Goal: Information Seeking & Learning: Learn about a topic

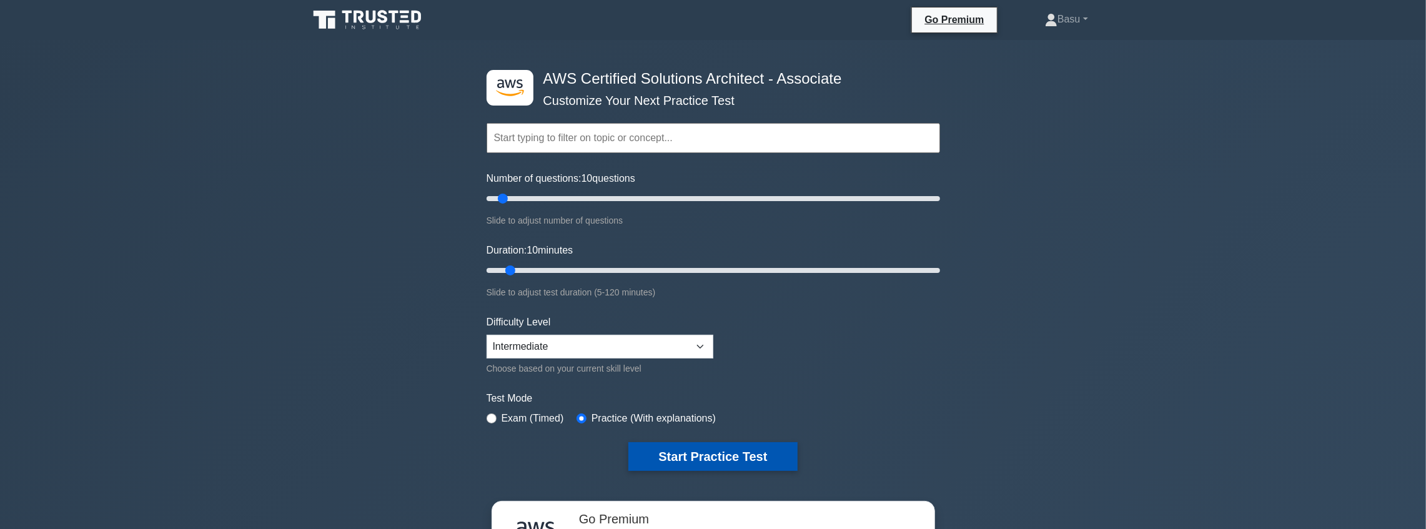
click at [721, 454] on button "Start Practice Test" at bounding box center [712, 456] width 169 height 29
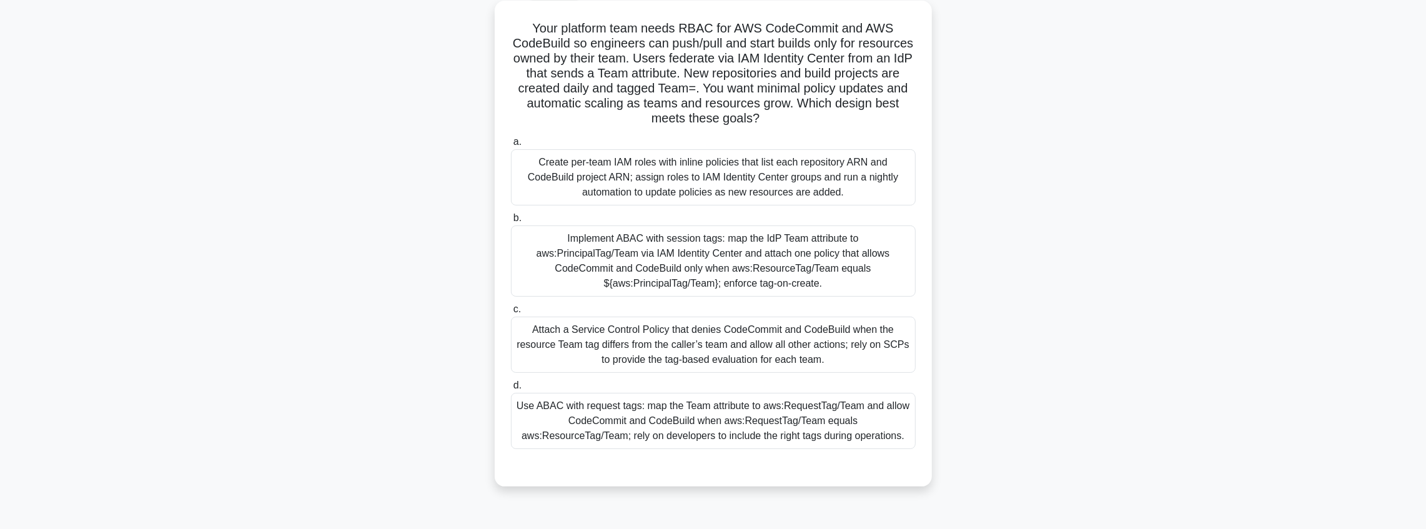
scroll to position [83, 0]
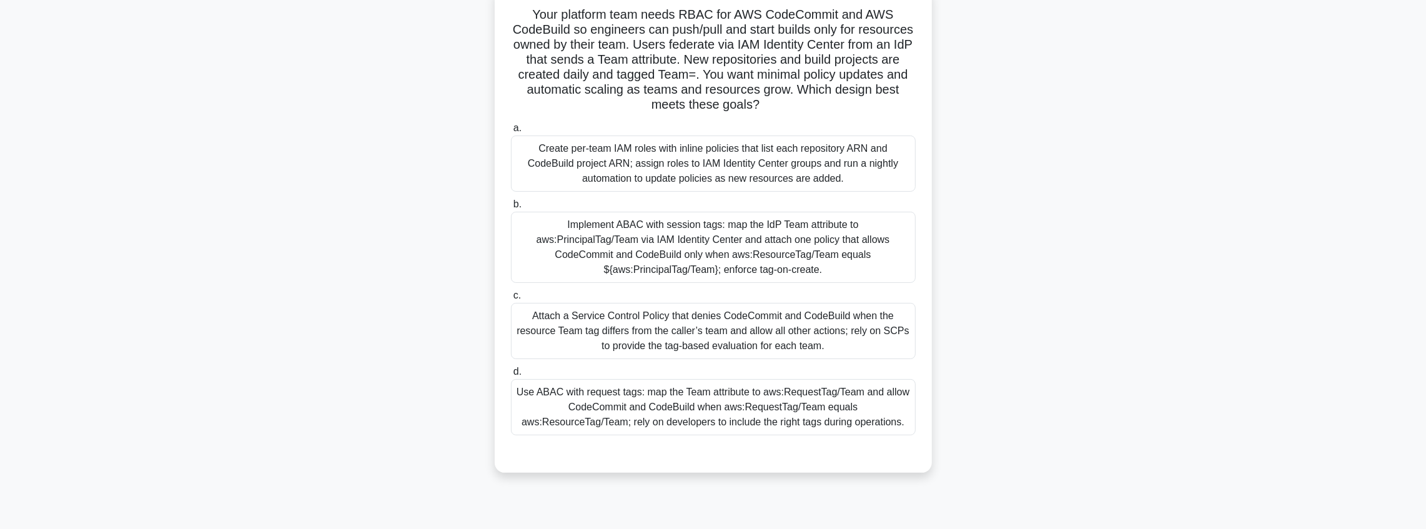
click at [708, 249] on div "Implement ABAC with session tags: map the IdP Team attribute to aws:PrincipalTa…" at bounding box center [713, 247] width 405 height 71
click at [511, 209] on input "b. Implement ABAC with session tags: map the IdP Team attribute to aws:Principa…" at bounding box center [511, 204] width 0 height 8
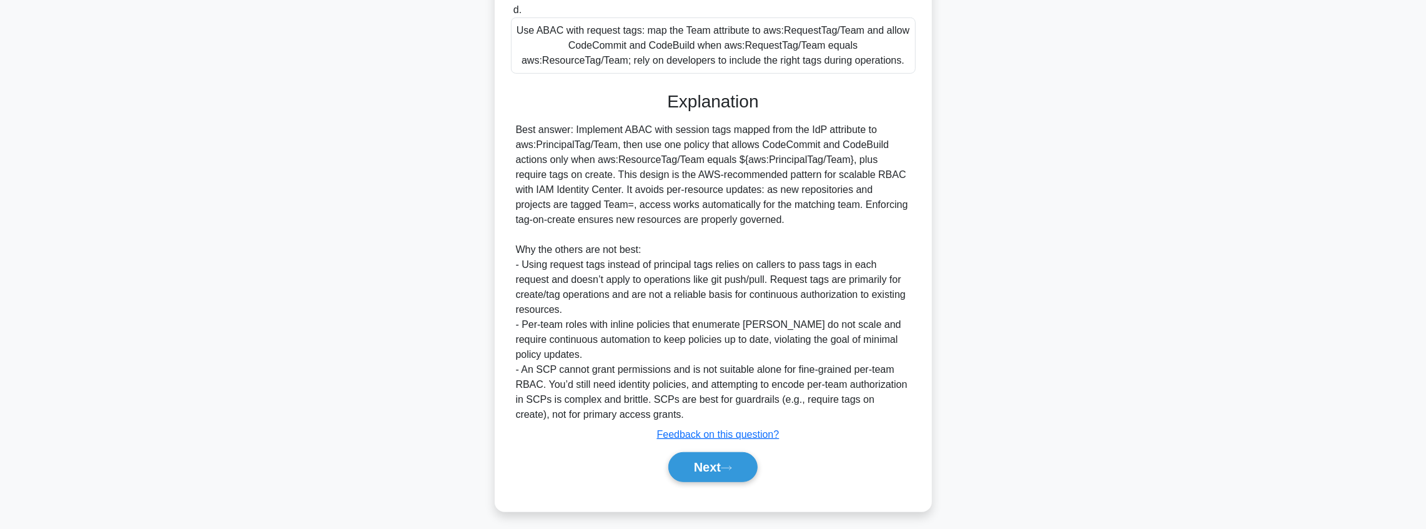
scroll to position [449, 0]
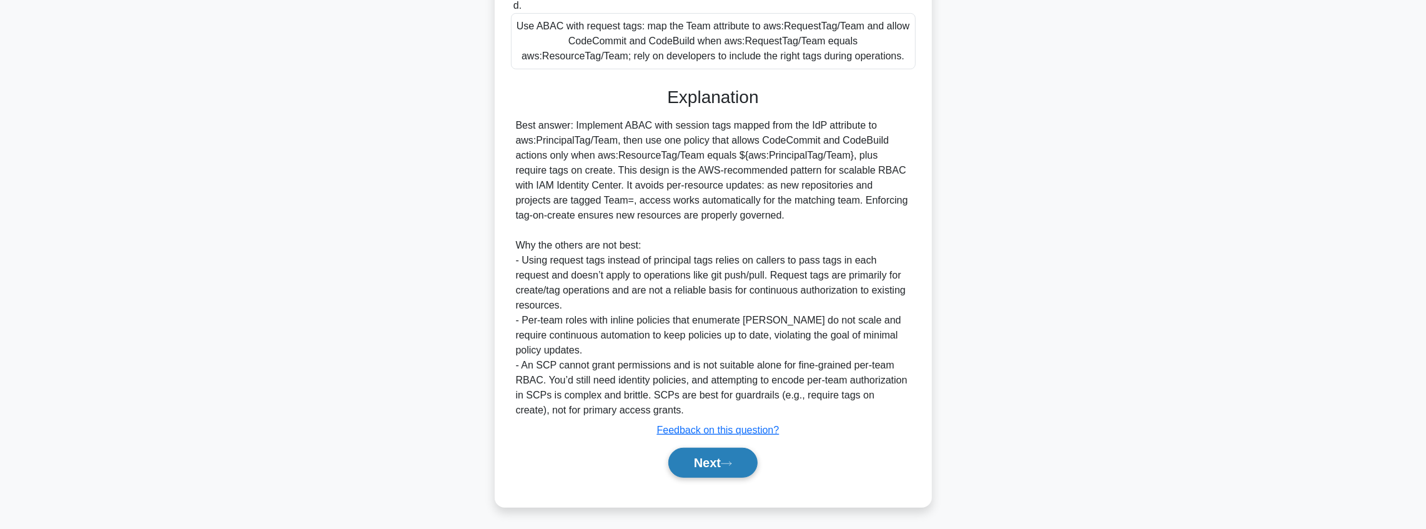
click at [731, 476] on button "Next" at bounding box center [712, 463] width 89 height 30
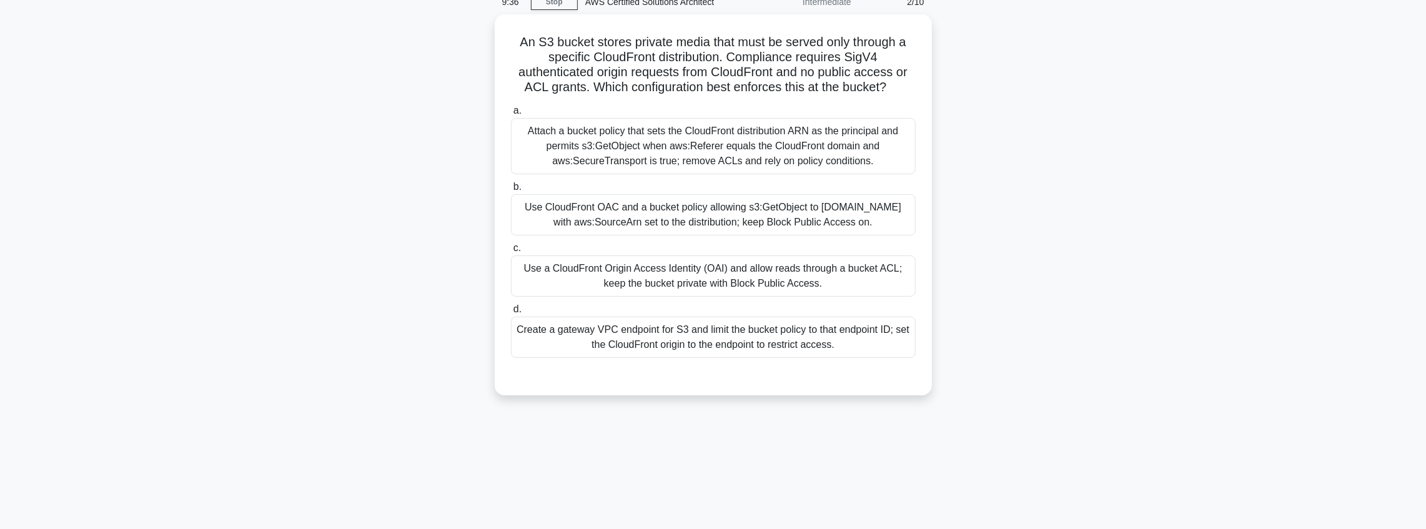
scroll to position [0, 0]
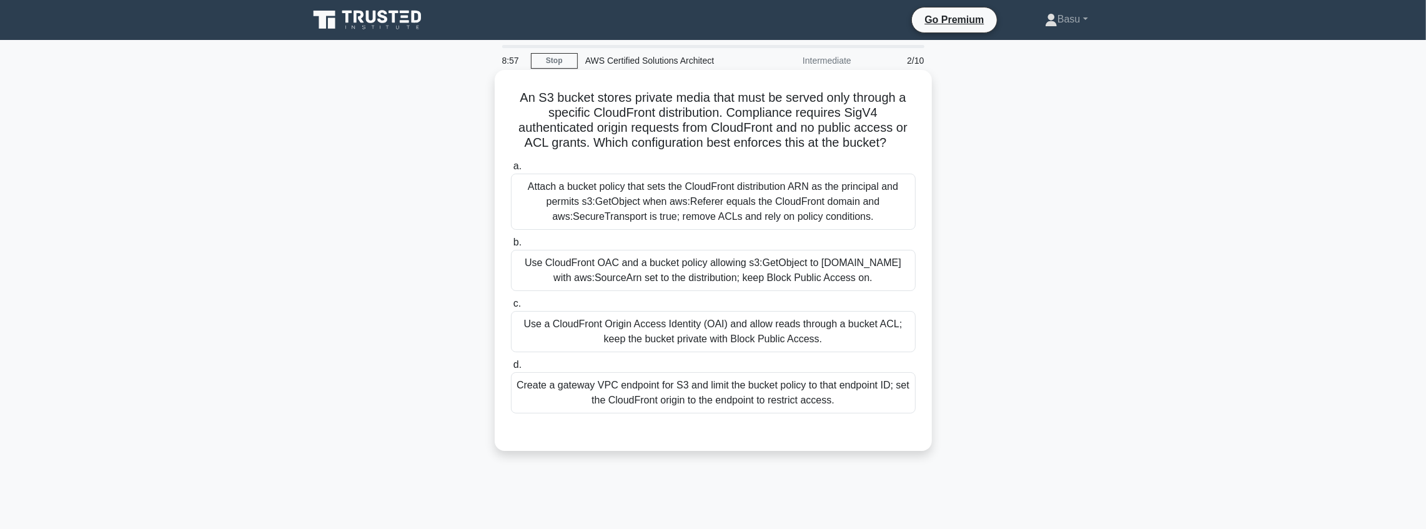
click at [771, 215] on div "Attach a bucket policy that sets the CloudFront distribution ARN as the princip…" at bounding box center [713, 202] width 405 height 56
click at [511, 171] on input "a. Attach a bucket policy that sets the CloudFront distribution ARN as the prin…" at bounding box center [511, 166] width 0 height 8
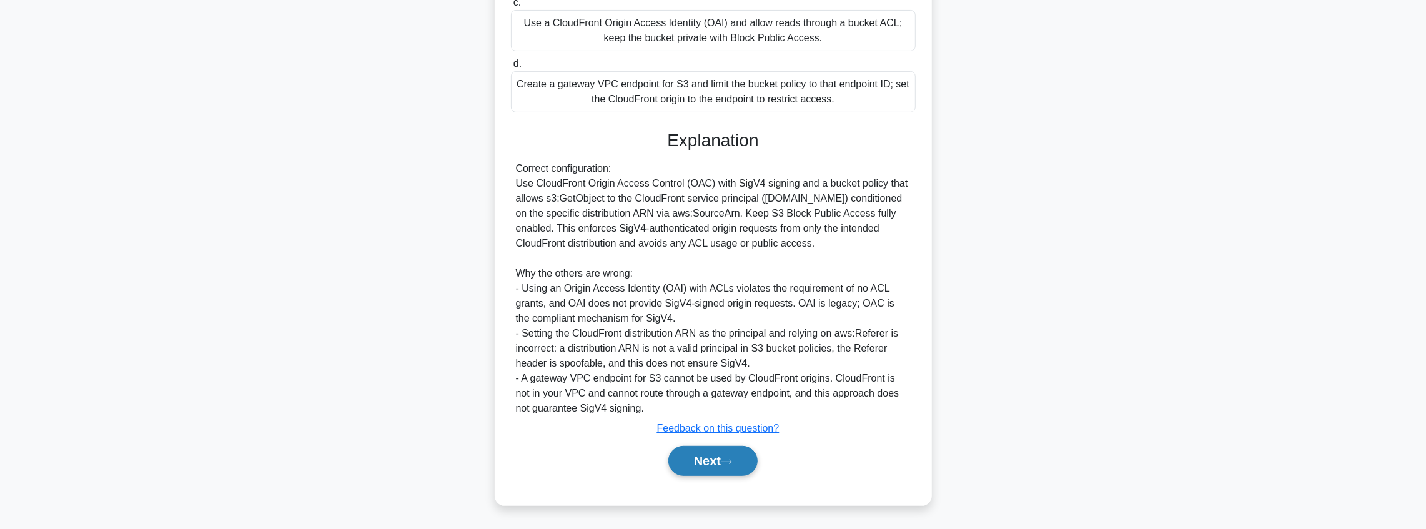
click at [745, 452] on button "Next" at bounding box center [712, 461] width 89 height 30
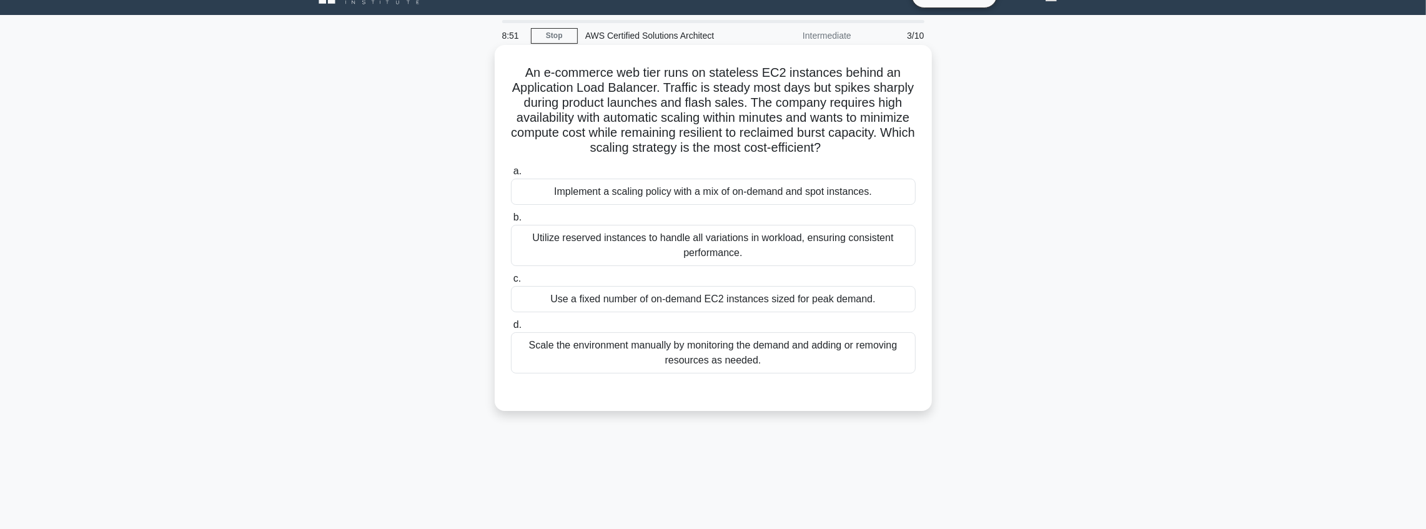
scroll to position [21, 0]
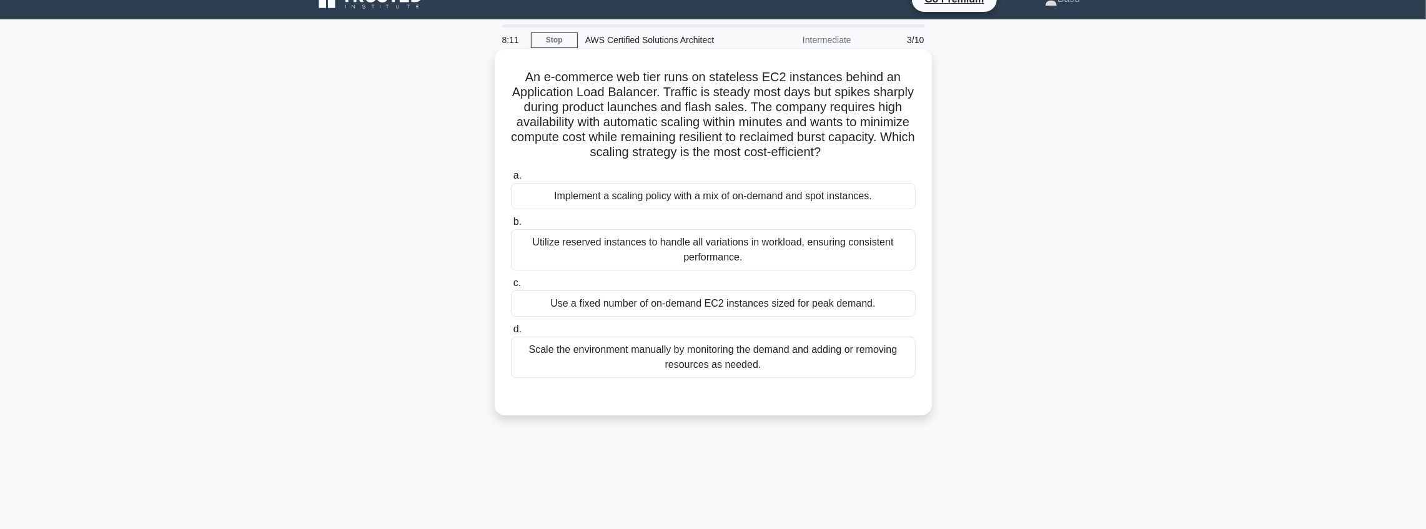
click at [687, 200] on div "Implement a scaling policy with a mix of on-demand and spot instances." at bounding box center [713, 196] width 405 height 26
click at [511, 180] on input "a. Implement a scaling policy with a mix of on-demand and spot instances." at bounding box center [511, 176] width 0 height 8
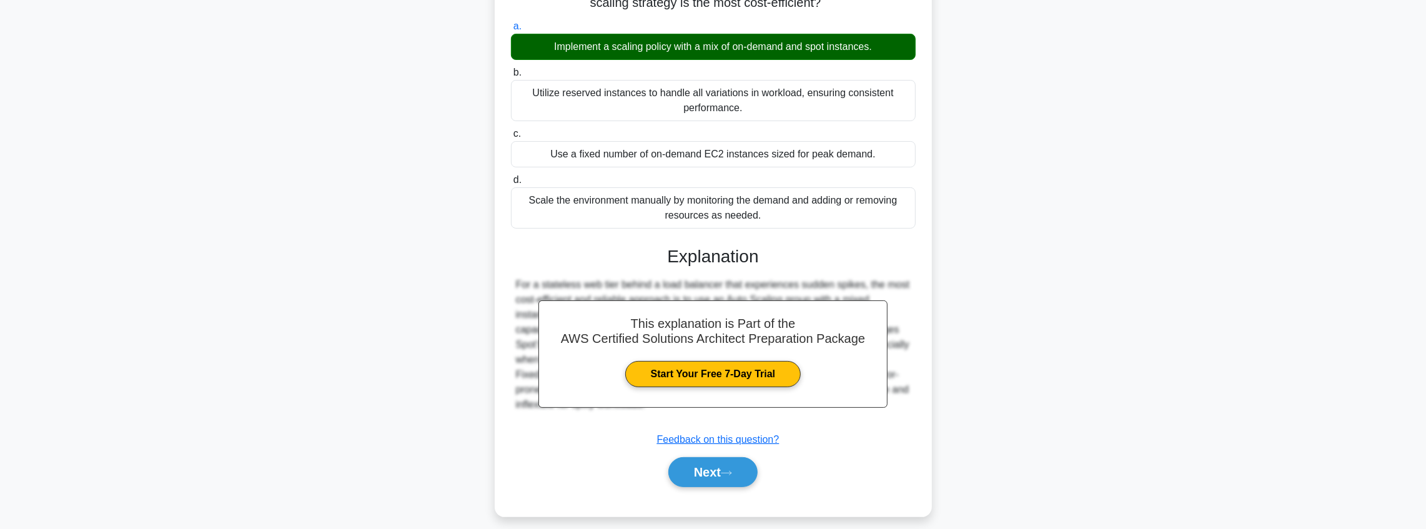
scroll to position [179, 0]
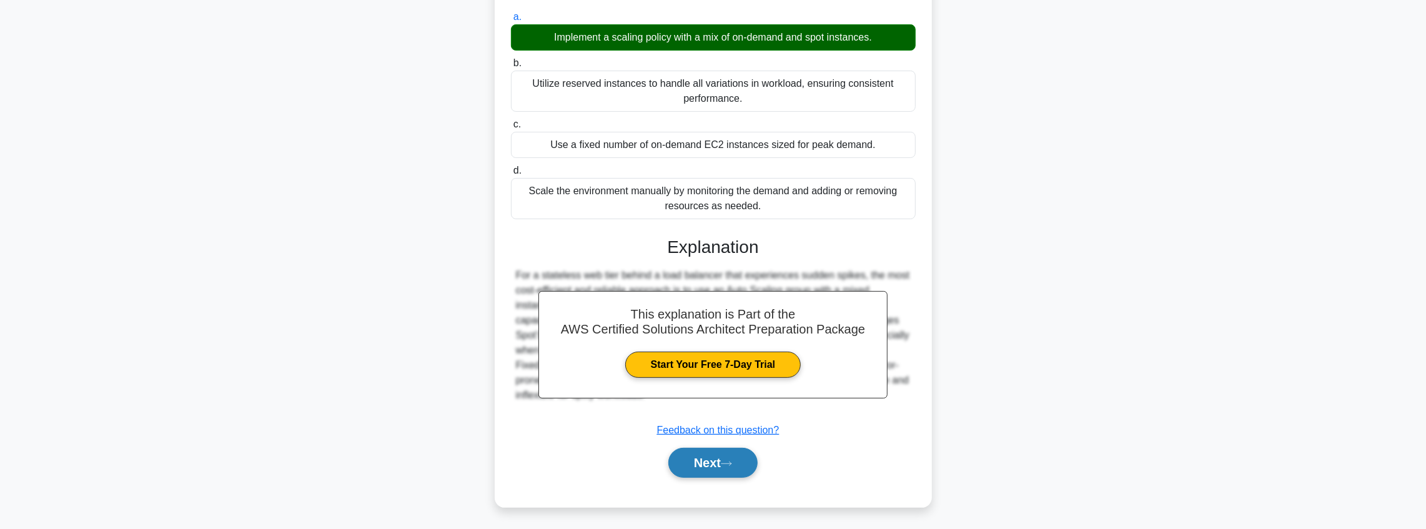
click at [728, 457] on button "Next" at bounding box center [712, 463] width 89 height 30
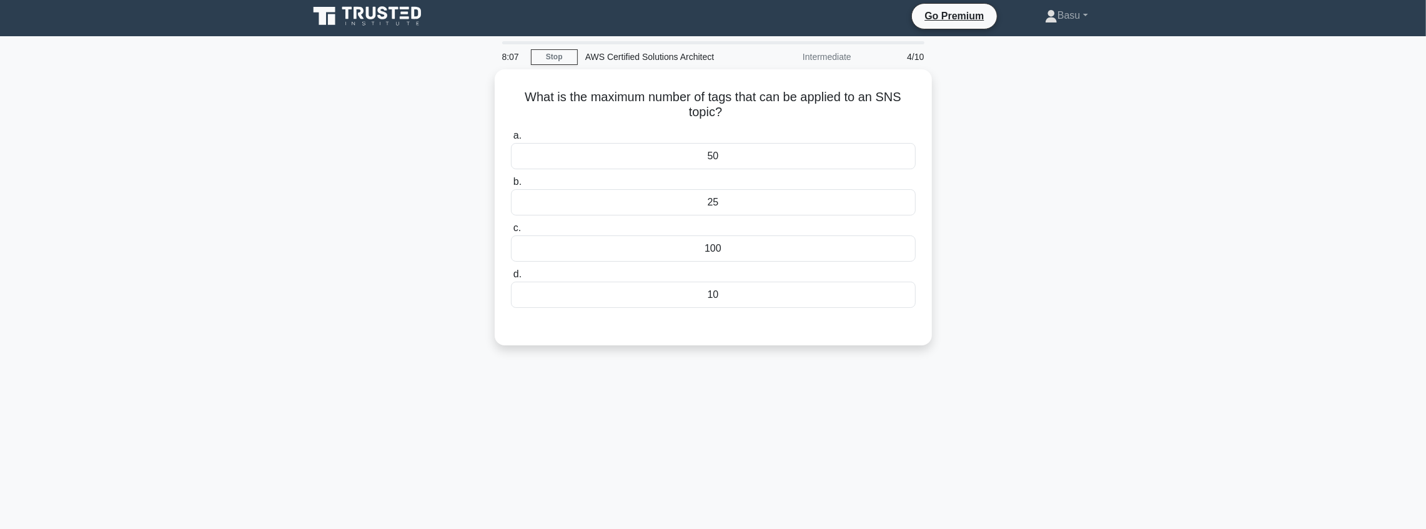
scroll to position [0, 0]
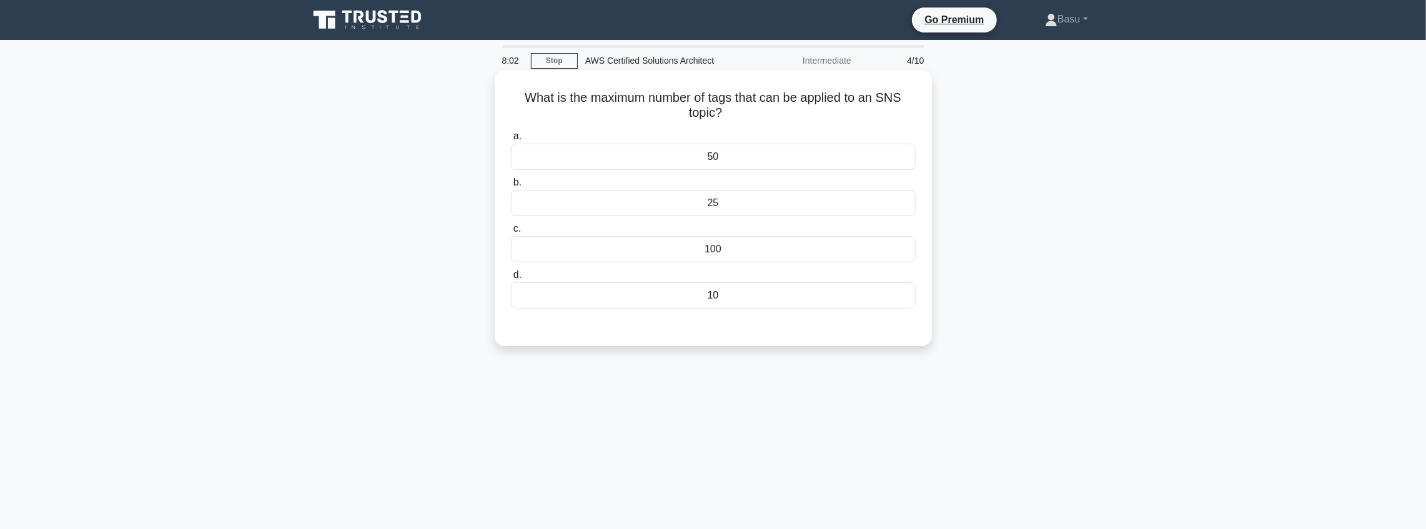
click at [743, 197] on div "25" at bounding box center [713, 203] width 405 height 26
click at [511, 187] on input "b. 25" at bounding box center [511, 183] width 0 height 8
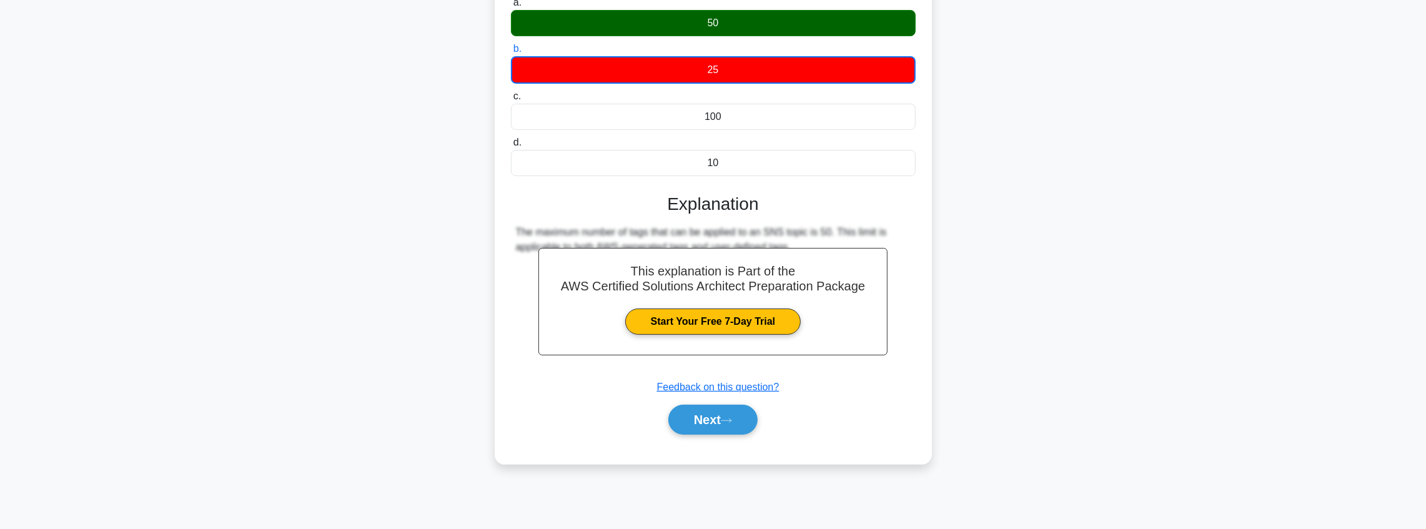
scroll to position [146, 0]
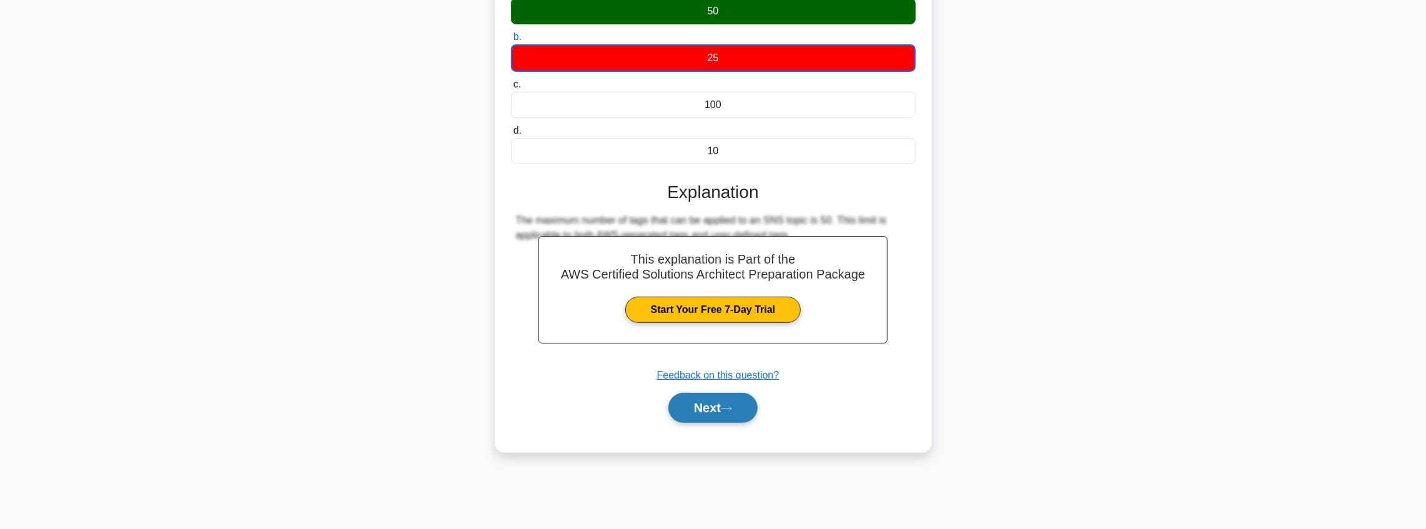
click at [708, 412] on button "Next" at bounding box center [712, 408] width 89 height 30
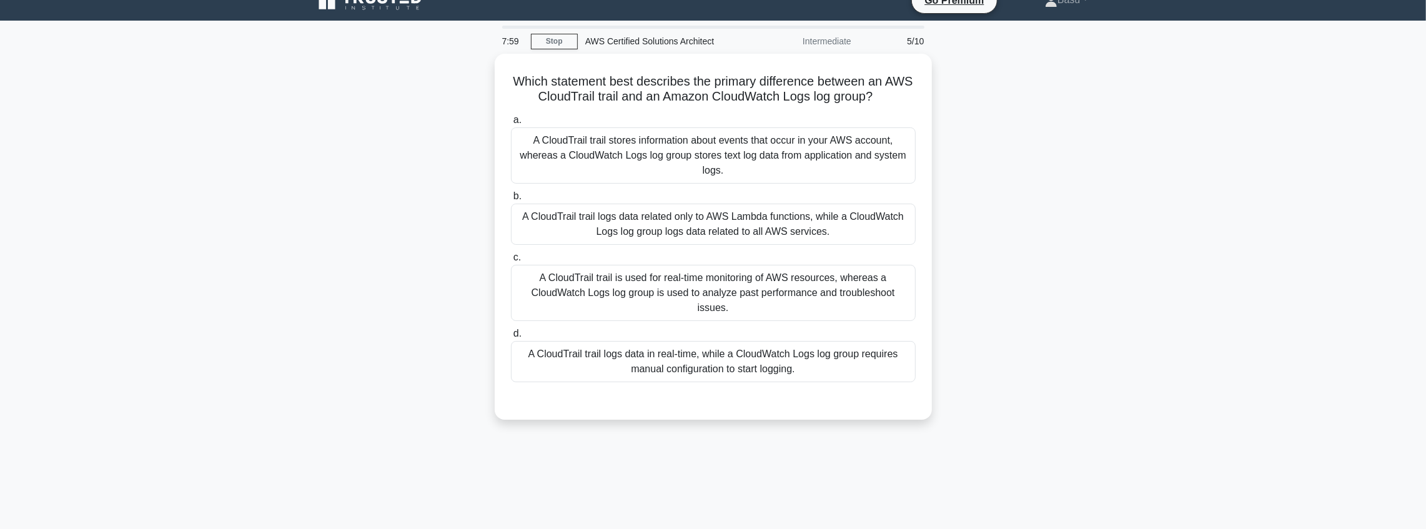
scroll to position [0, 0]
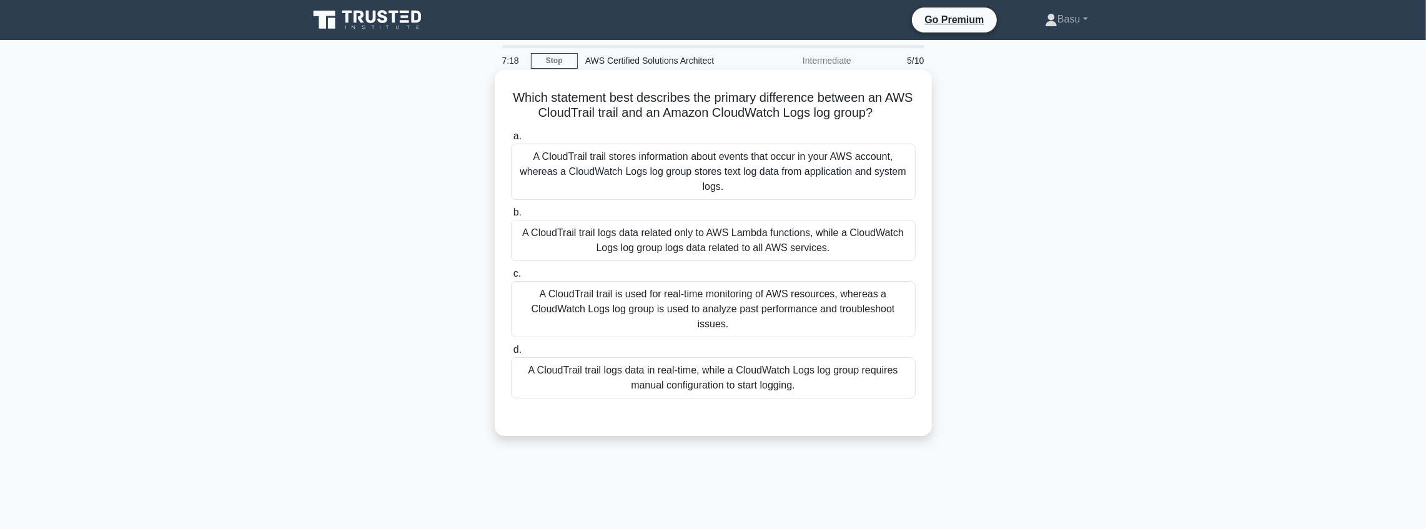
click at [804, 315] on div "A CloudTrail trail is used for real-time monitoring of AWS resources, whereas a…" at bounding box center [713, 309] width 405 height 56
click at [511, 278] on input "c. A CloudTrail trail is used for real-time monitoring of AWS resources, wherea…" at bounding box center [511, 274] width 0 height 8
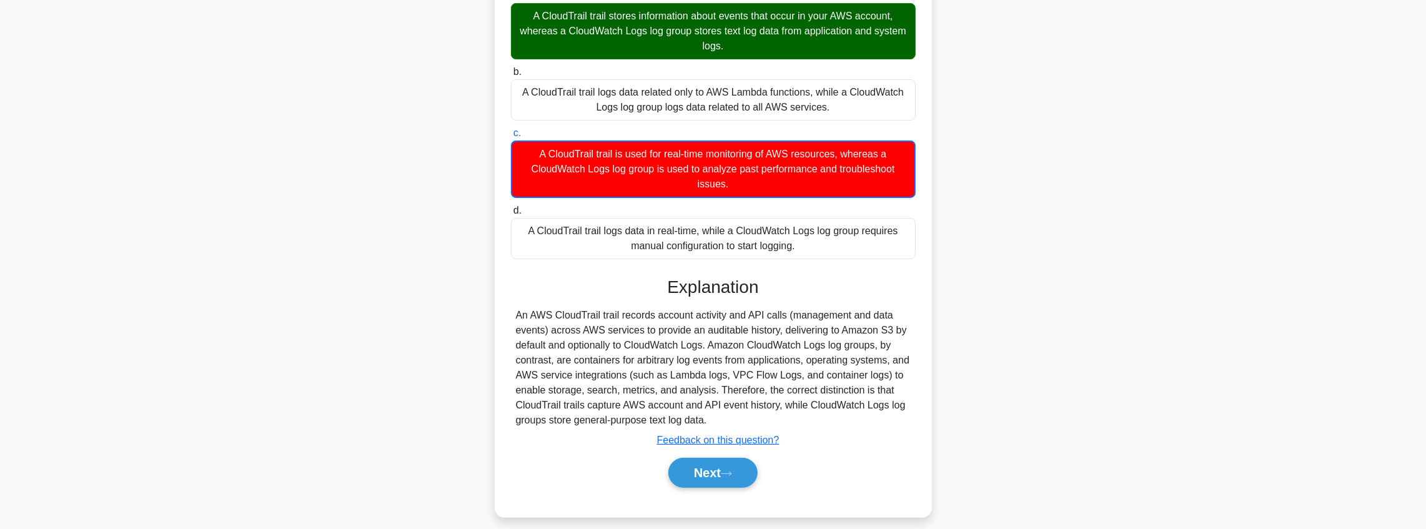
scroll to position [151, 0]
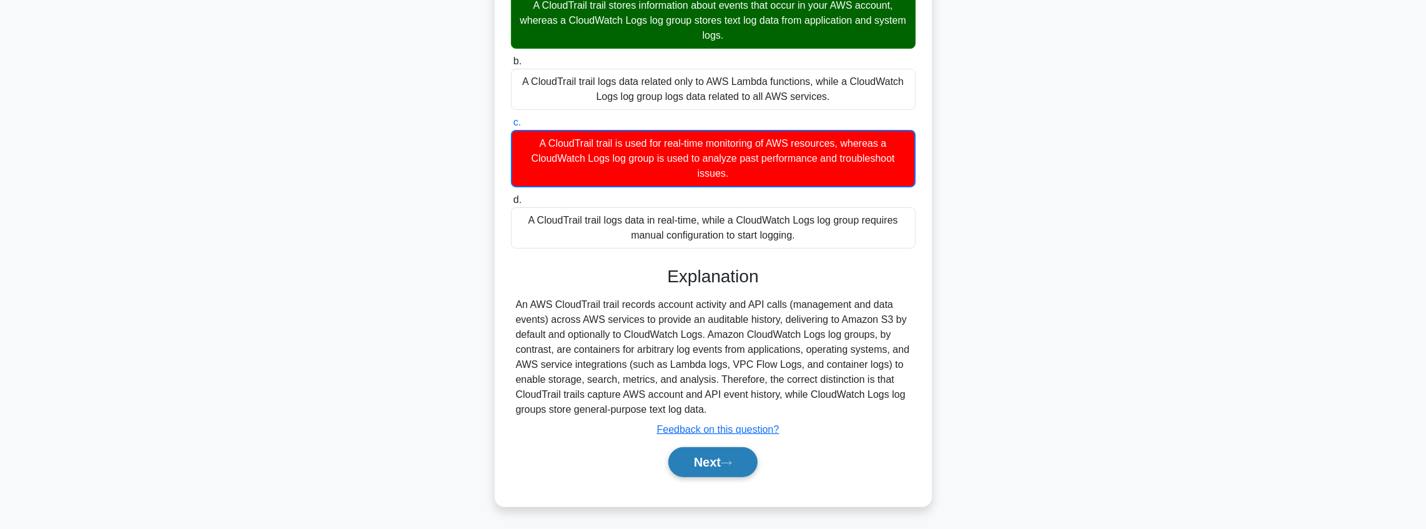
click at [725, 462] on button "Next" at bounding box center [712, 462] width 89 height 30
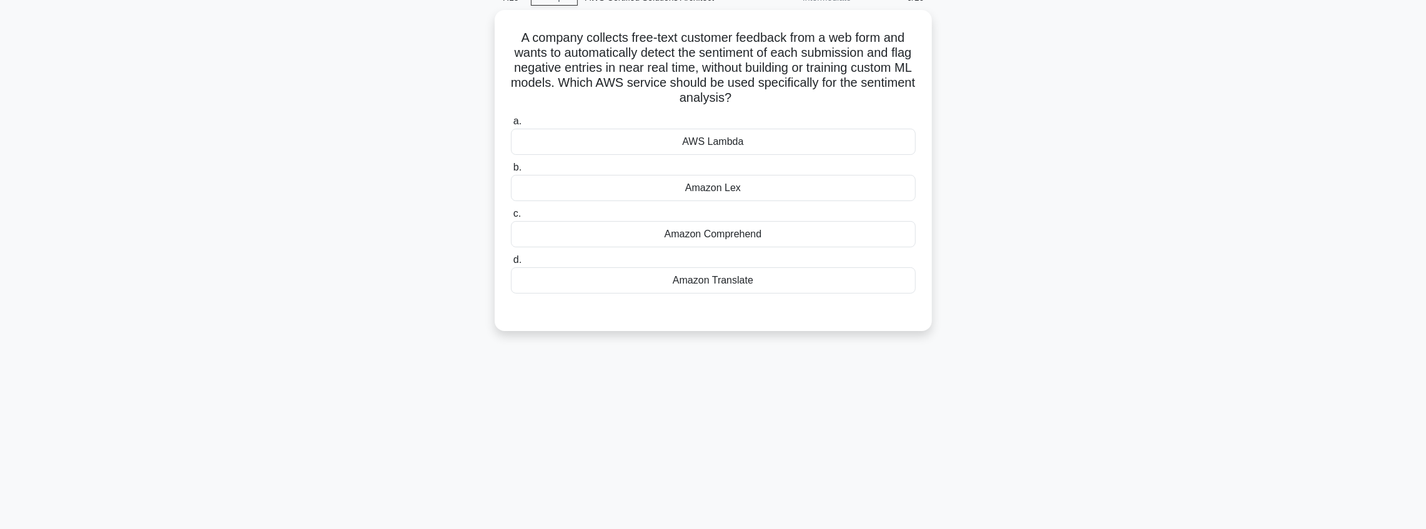
scroll to position [0, 0]
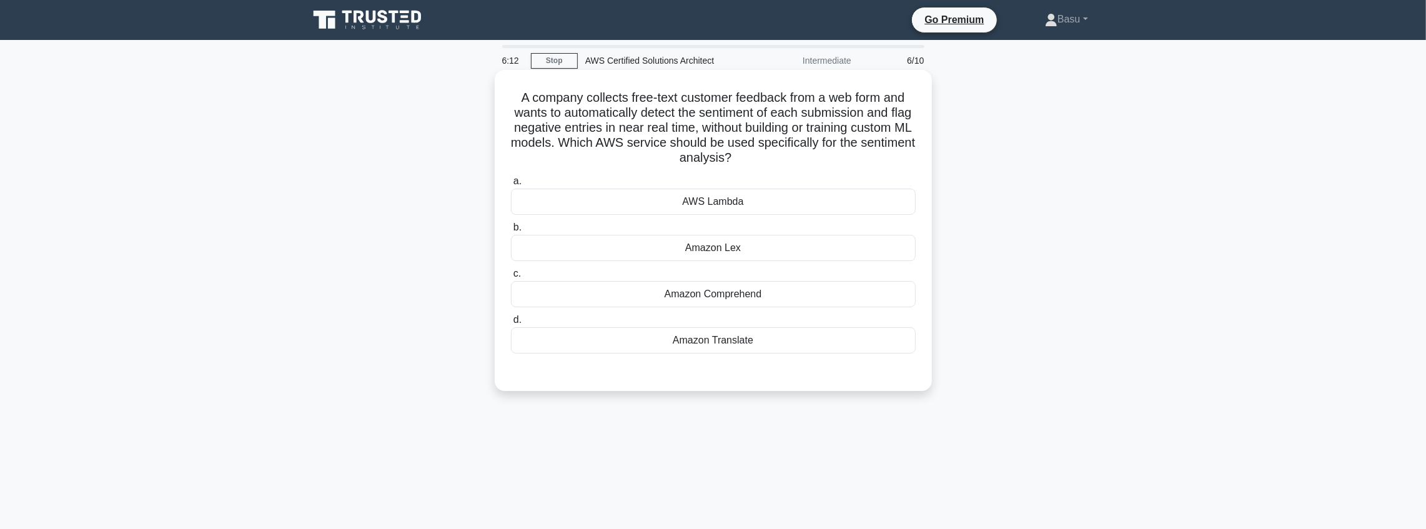
click at [789, 296] on div "Amazon Comprehend" at bounding box center [713, 294] width 405 height 26
click at [511, 278] on input "c. Amazon Comprehend" at bounding box center [511, 274] width 0 height 8
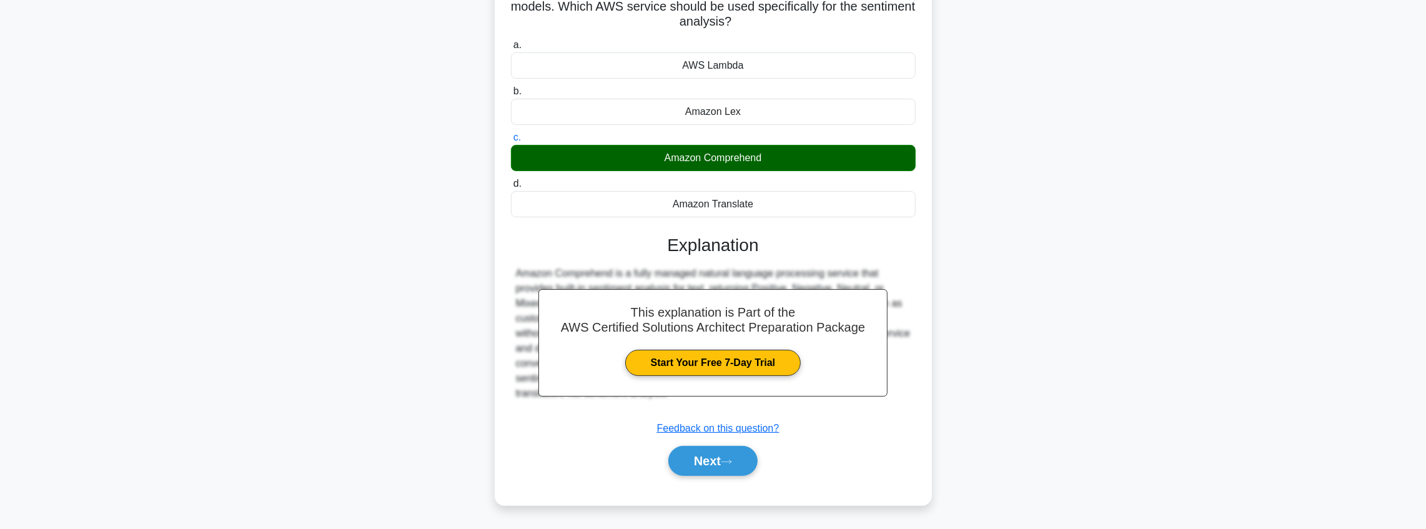
scroll to position [146, 0]
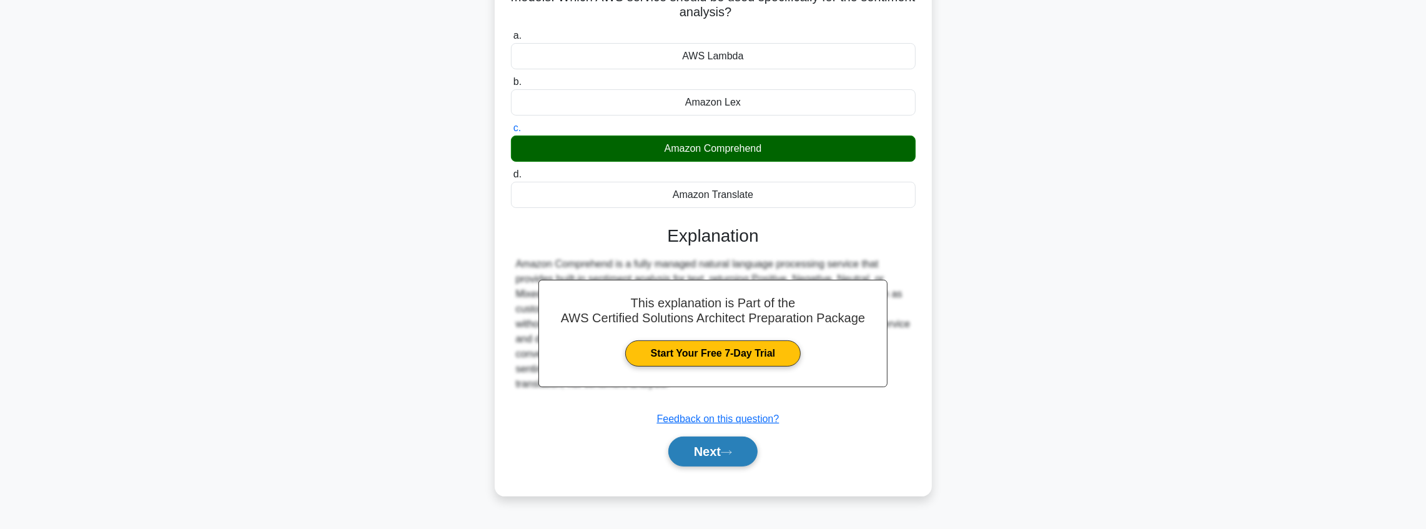
click at [713, 448] on button "Next" at bounding box center [712, 452] width 89 height 30
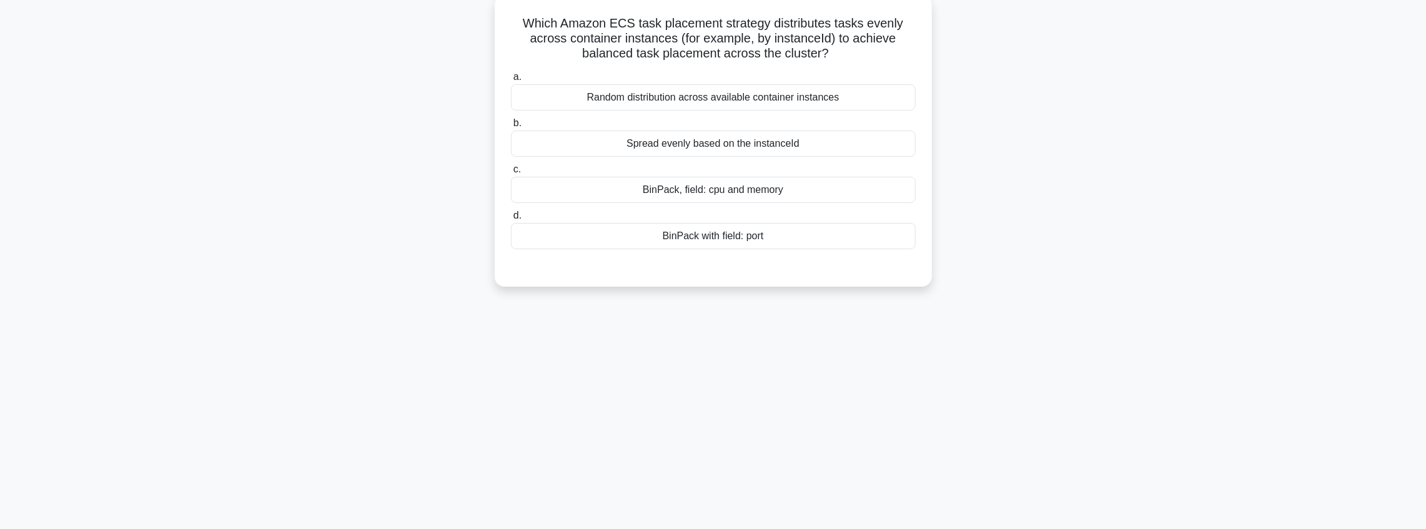
scroll to position [0, 0]
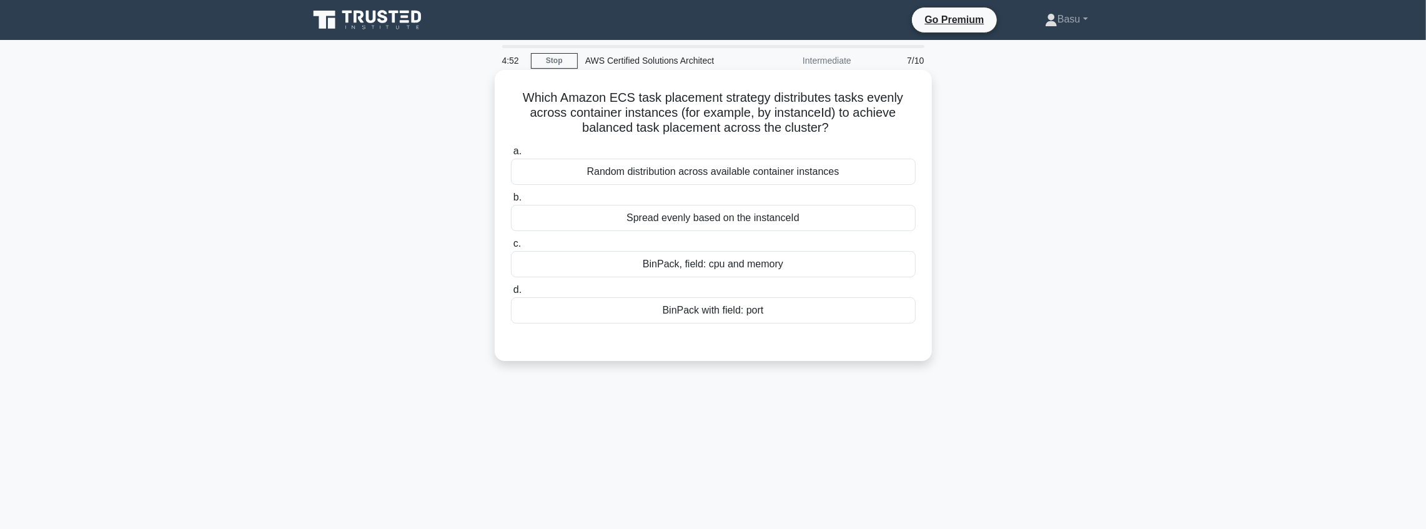
click at [794, 176] on div "Random distribution across available container instances" at bounding box center [713, 172] width 405 height 26
click at [511, 156] on input "a. Random distribution across available container instances" at bounding box center [511, 151] width 0 height 8
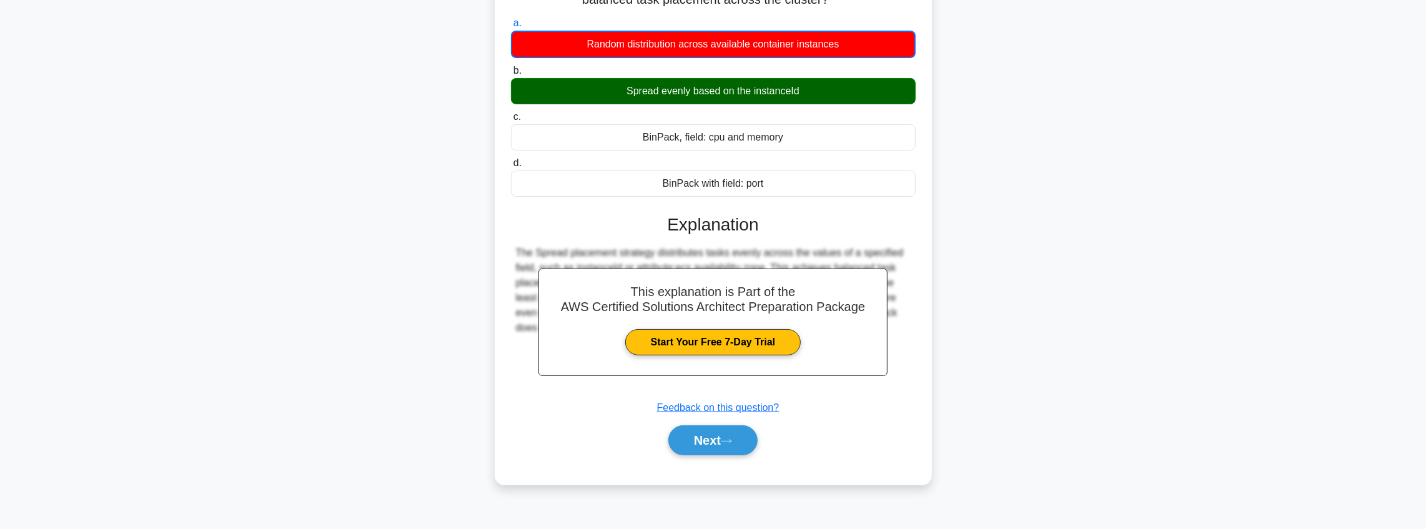
scroll to position [146, 0]
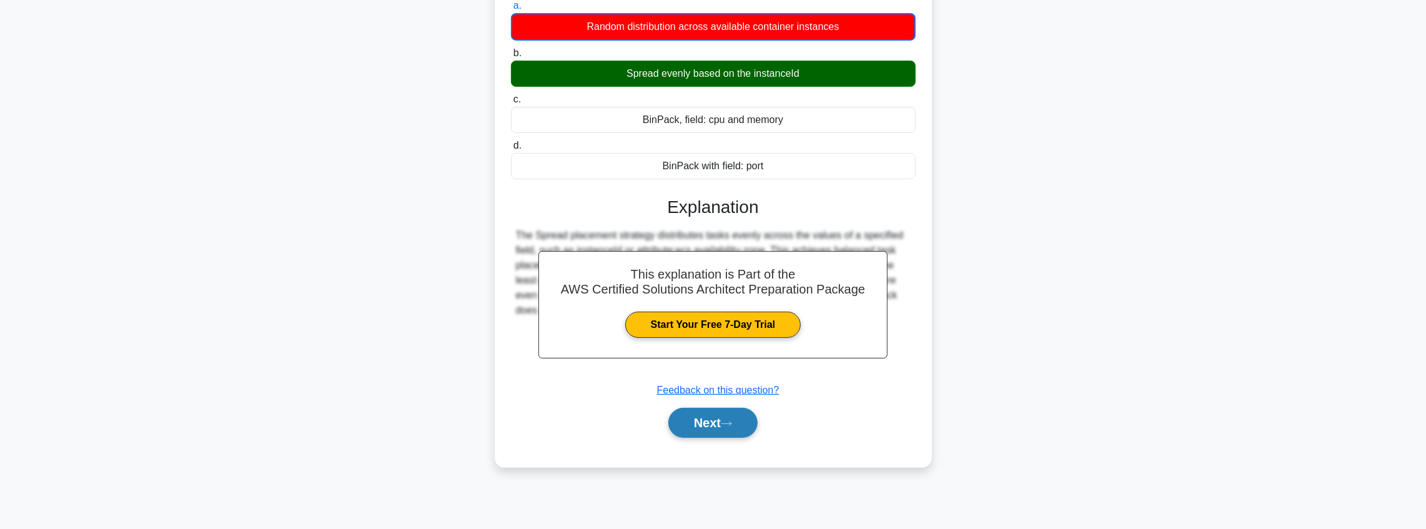
click at [712, 425] on button "Next" at bounding box center [712, 423] width 89 height 30
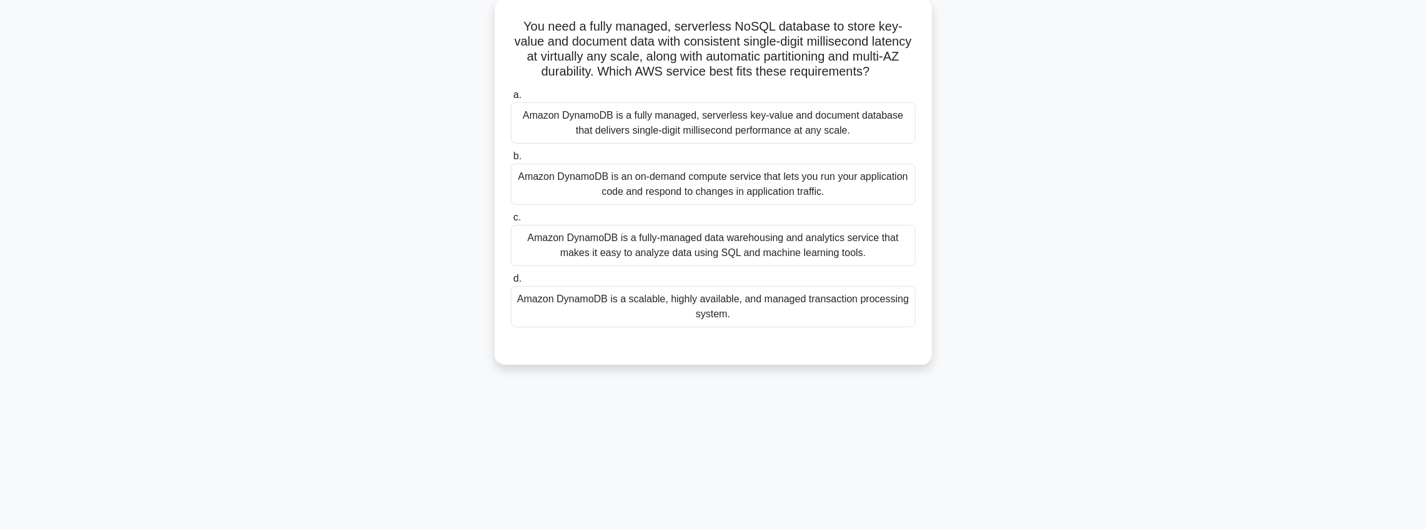
scroll to position [0, 0]
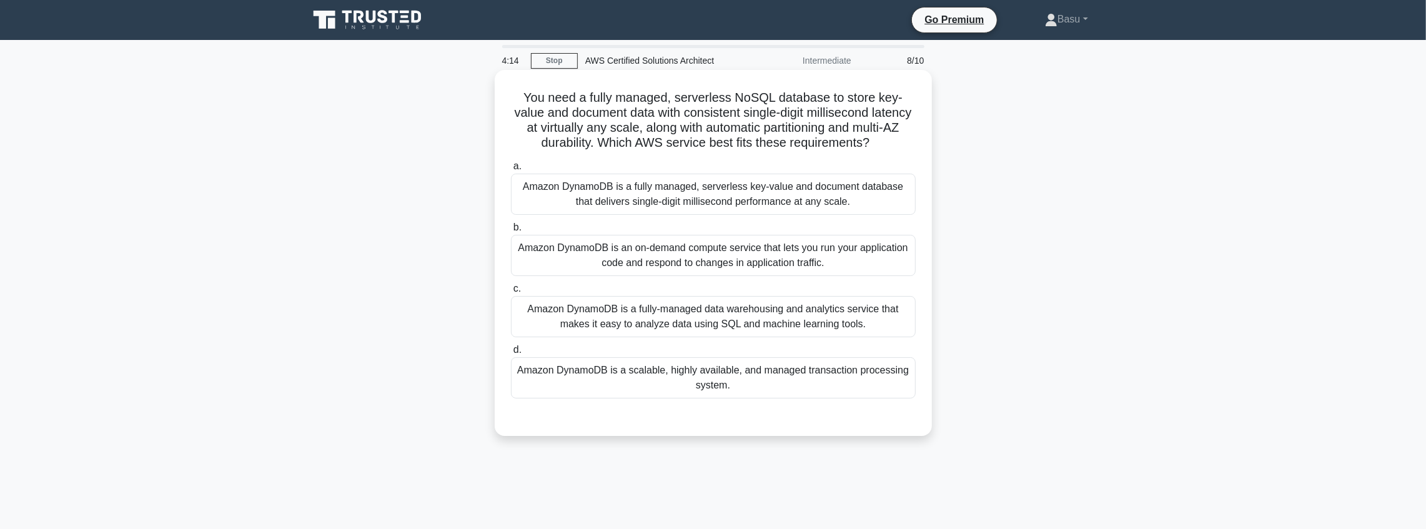
click at [763, 215] on div "Amazon DynamoDB is a fully managed, serverless key-value and document database …" at bounding box center [713, 194] width 405 height 41
click at [511, 171] on input "a. Amazon DynamoDB is a fully managed, serverless key-value and document databa…" at bounding box center [511, 166] width 0 height 8
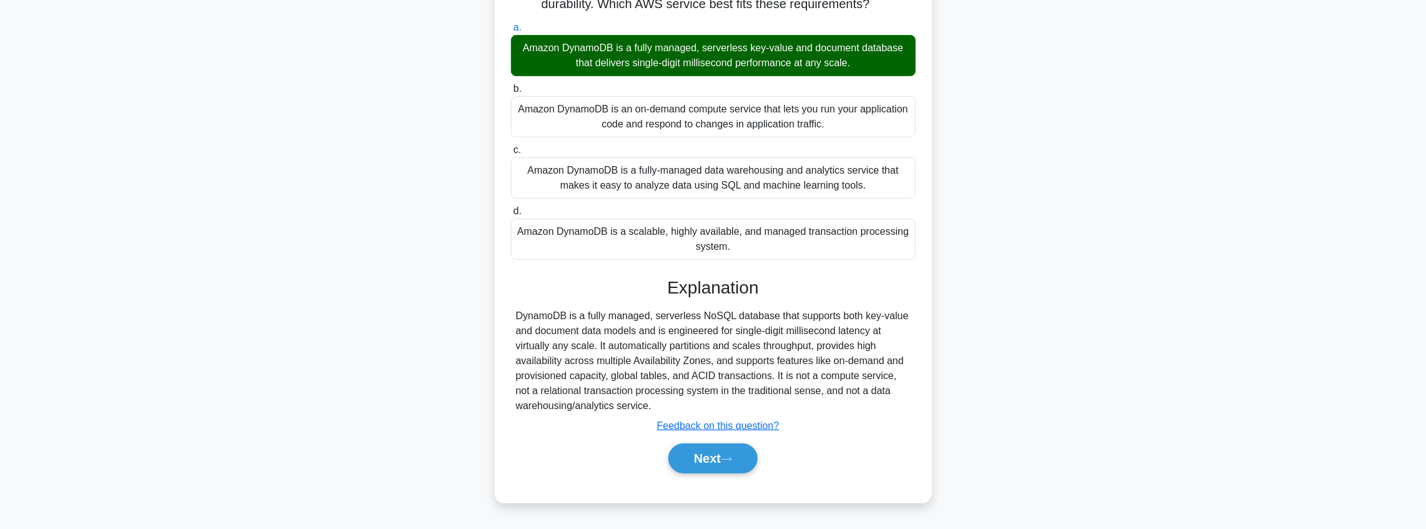
scroll to position [149, 0]
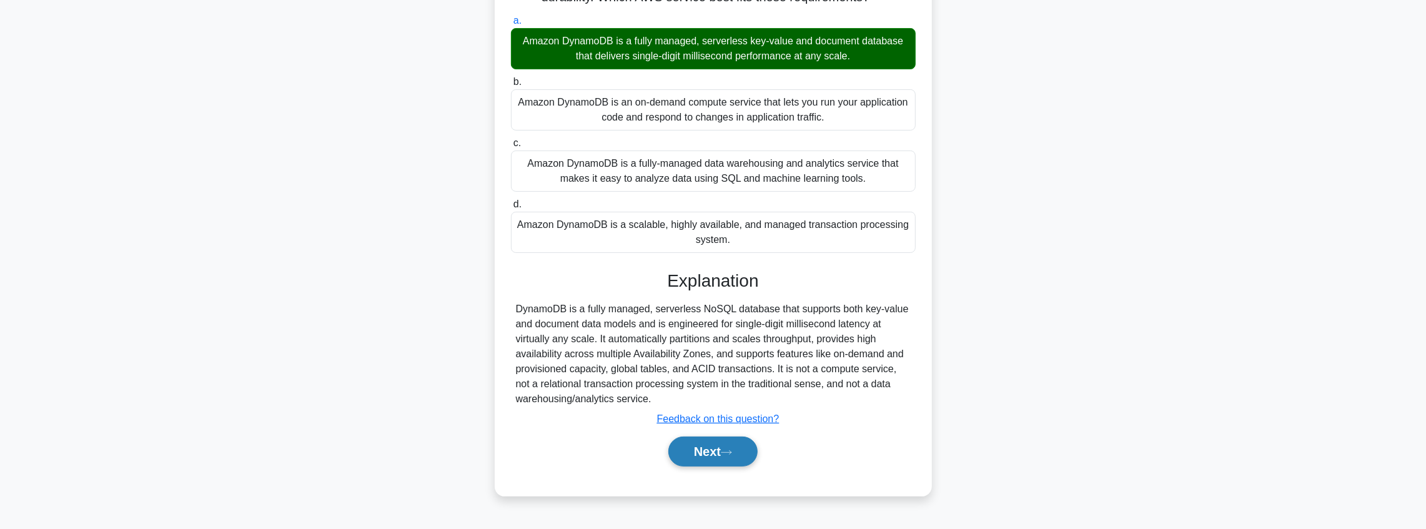
click at [709, 455] on button "Next" at bounding box center [712, 452] width 89 height 30
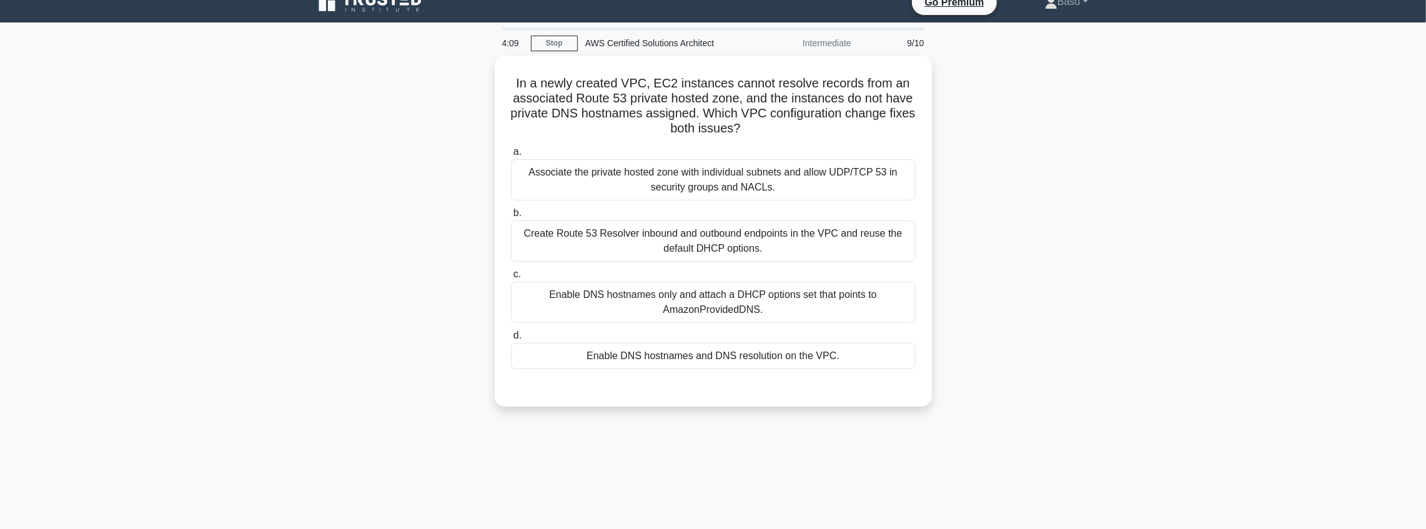
scroll to position [0, 0]
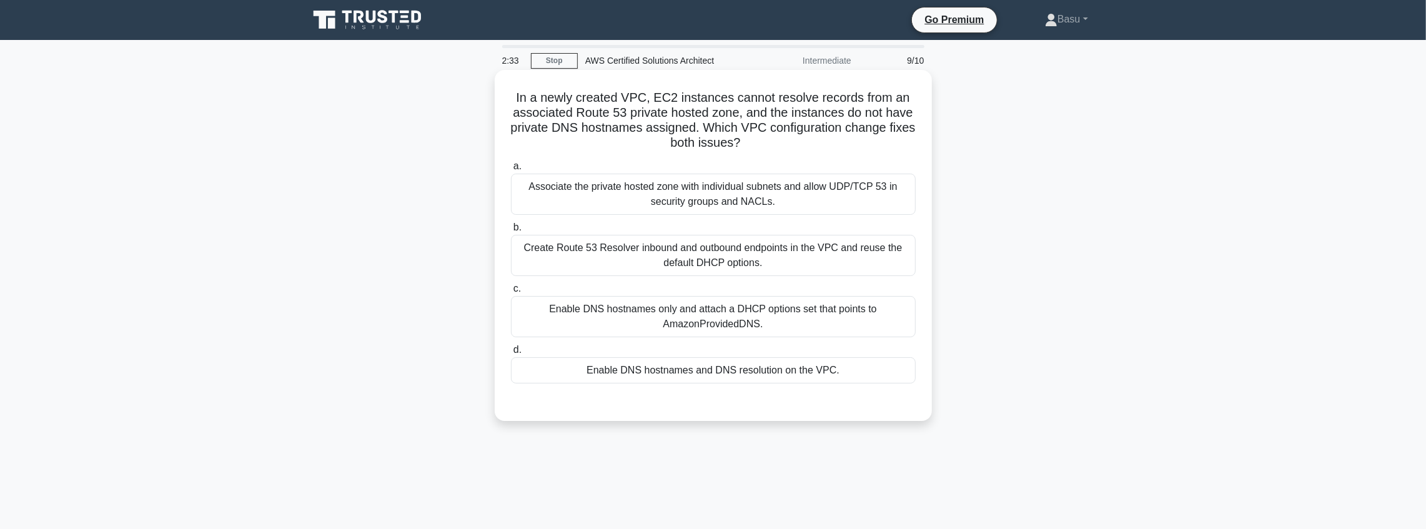
click at [779, 206] on div "Associate the private hosted zone with individual subnets and allow UDP/TCP 53 …" at bounding box center [713, 194] width 405 height 41
click at [511, 171] on input "a. Associate the private hosted zone with individual subnets and allow UDP/TCP …" at bounding box center [511, 166] width 0 height 8
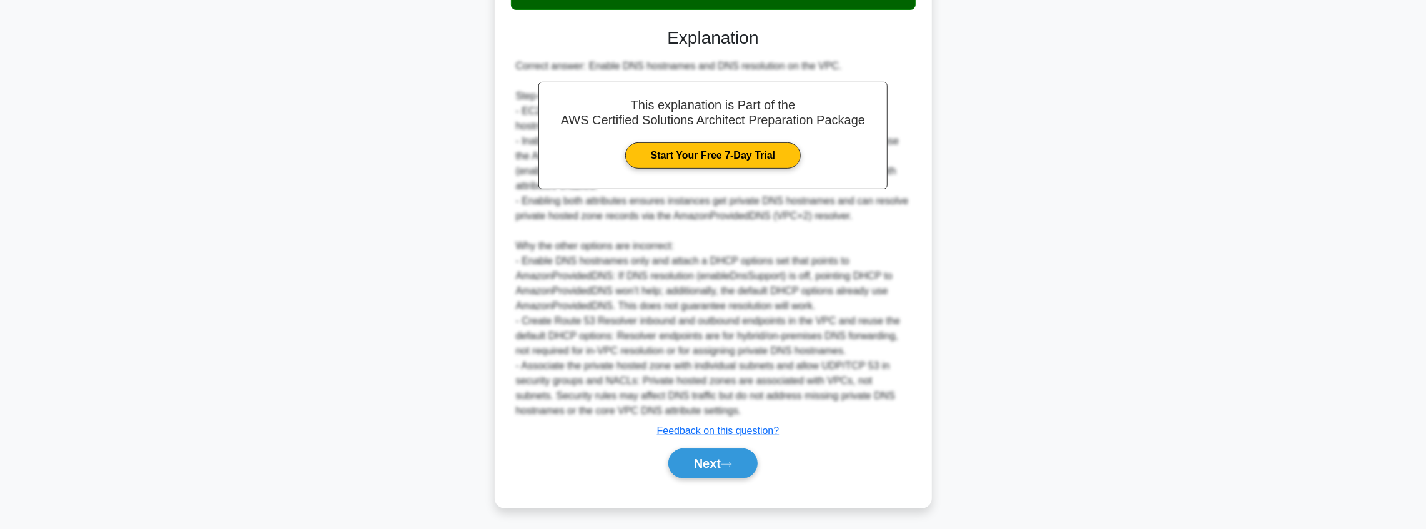
scroll to position [376, 0]
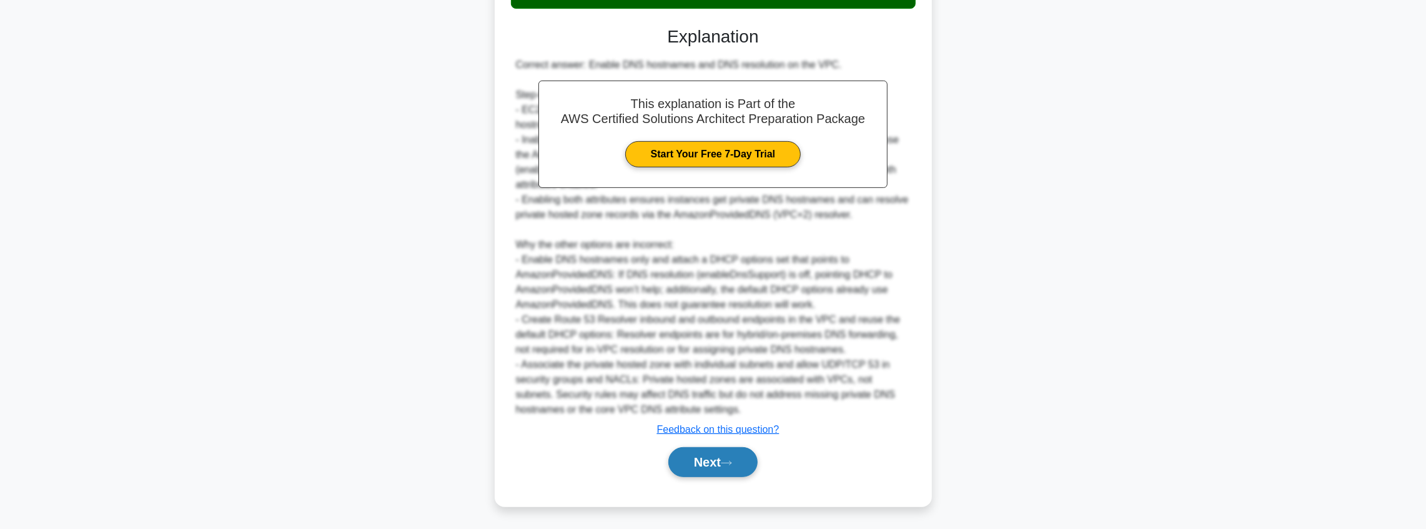
click at [720, 458] on button "Next" at bounding box center [712, 462] width 89 height 30
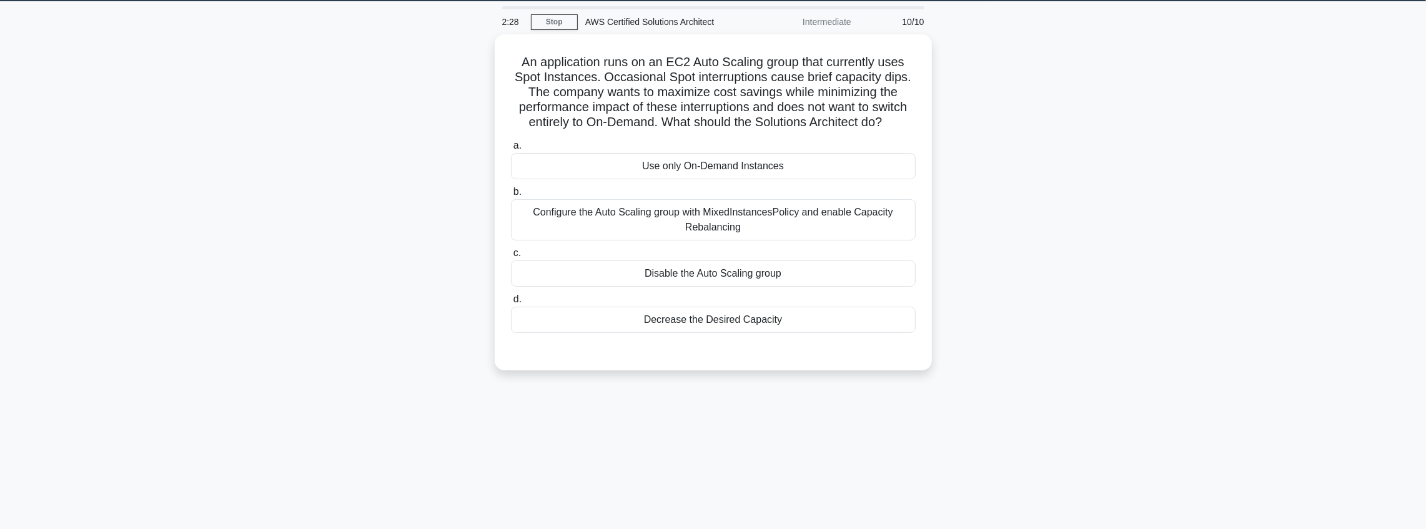
scroll to position [0, 0]
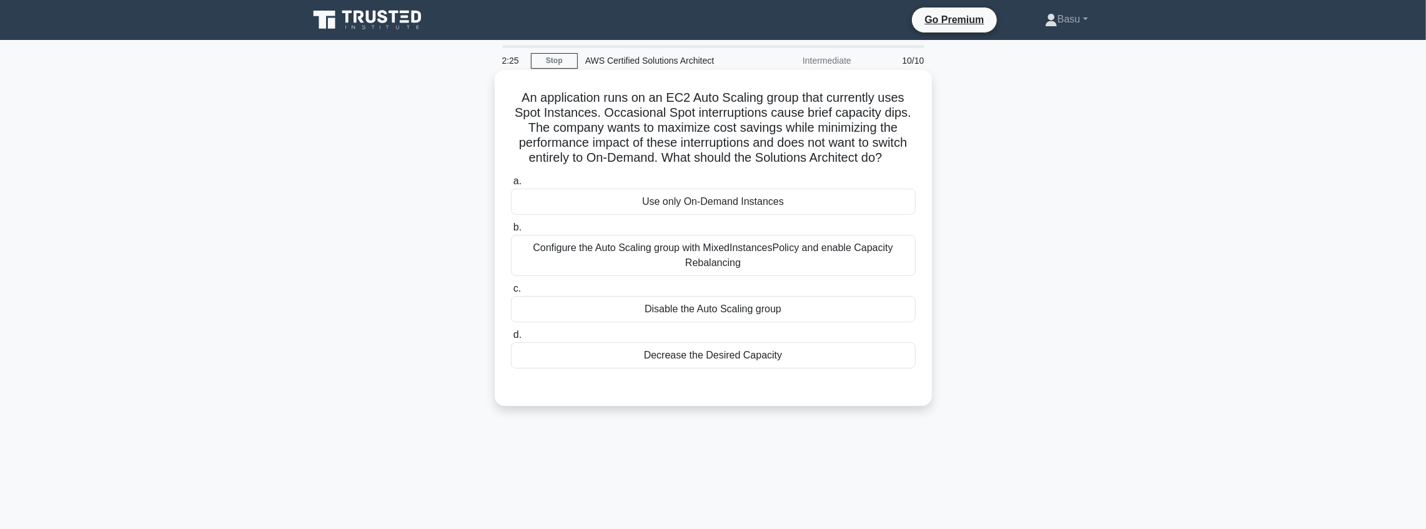
click at [720, 264] on div "Configure the Auto Scaling group with MixedInstancesPolicy and enable Capacity …" at bounding box center [713, 255] width 405 height 41
click at [511, 232] on input "b. Configure the Auto Scaling group with MixedInstancesPolicy and enable Capaci…" at bounding box center [511, 228] width 0 height 8
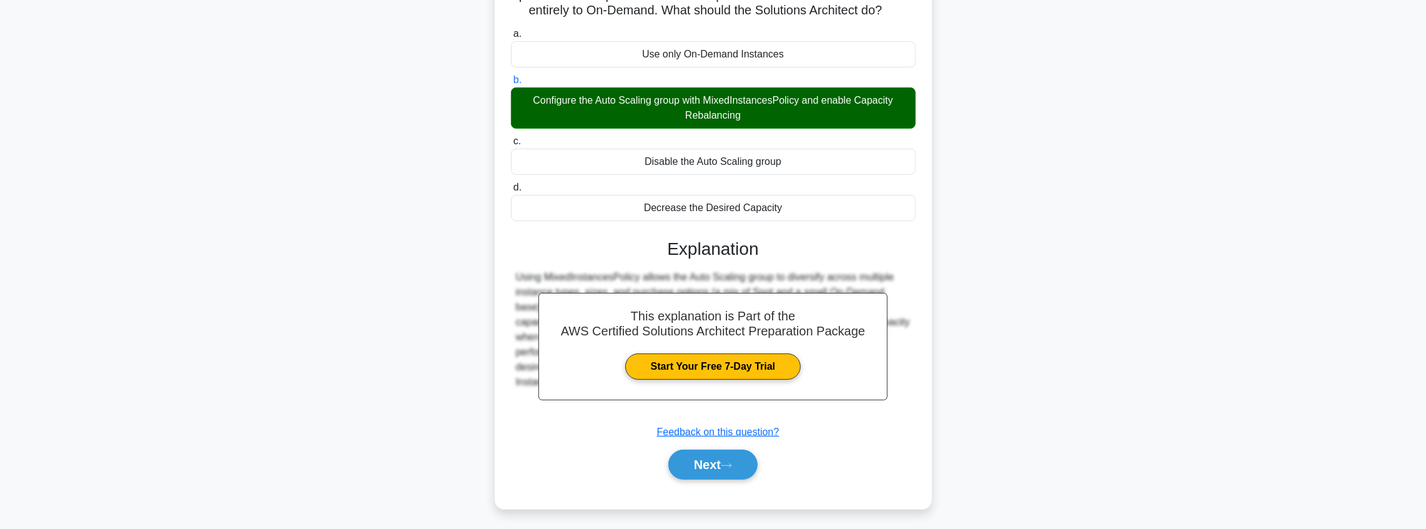
scroll to position [149, 0]
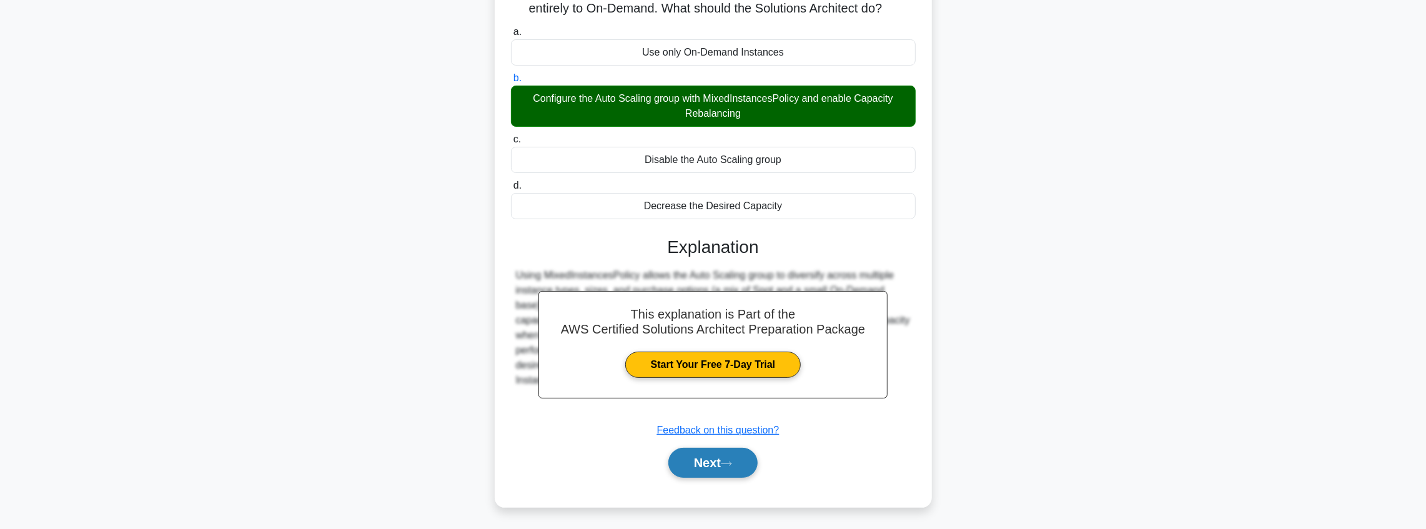
click at [705, 464] on button "Next" at bounding box center [712, 463] width 89 height 30
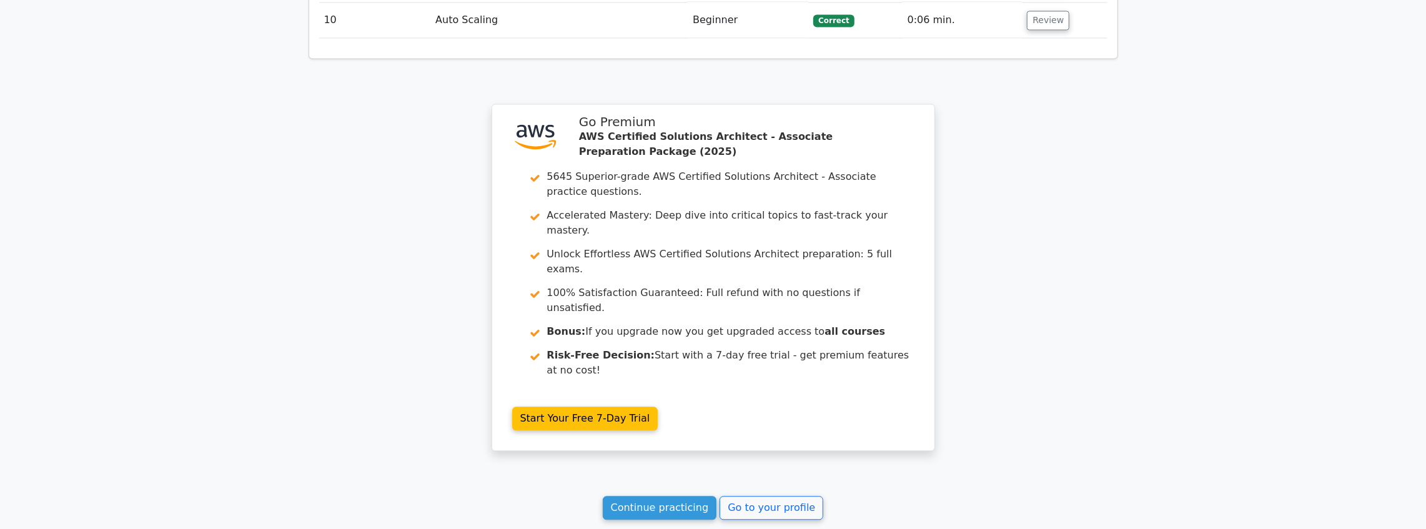
scroll to position [2351, 0]
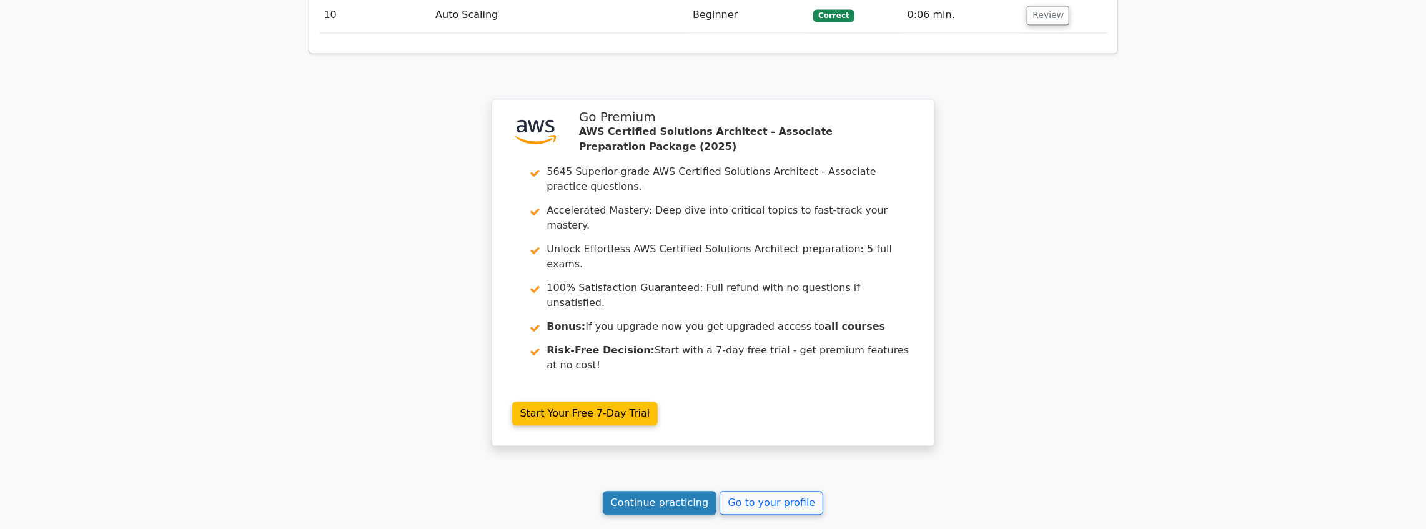
click at [655, 491] on link "Continue practicing" at bounding box center [660, 503] width 114 height 24
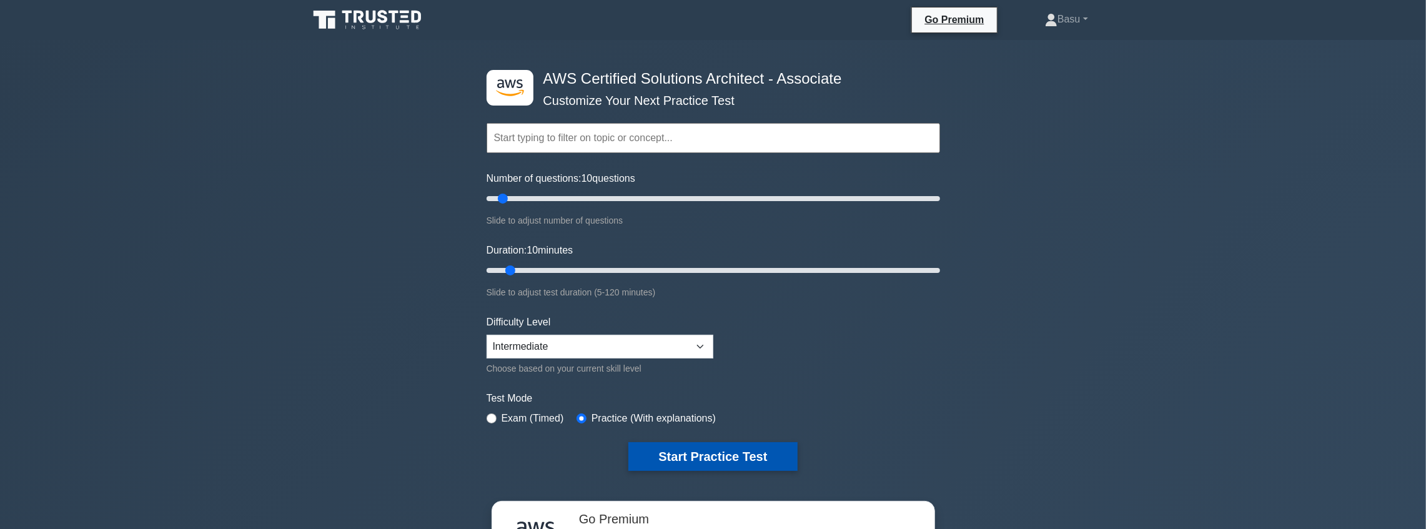
click at [715, 453] on button "Start Practice Test" at bounding box center [712, 456] width 169 height 29
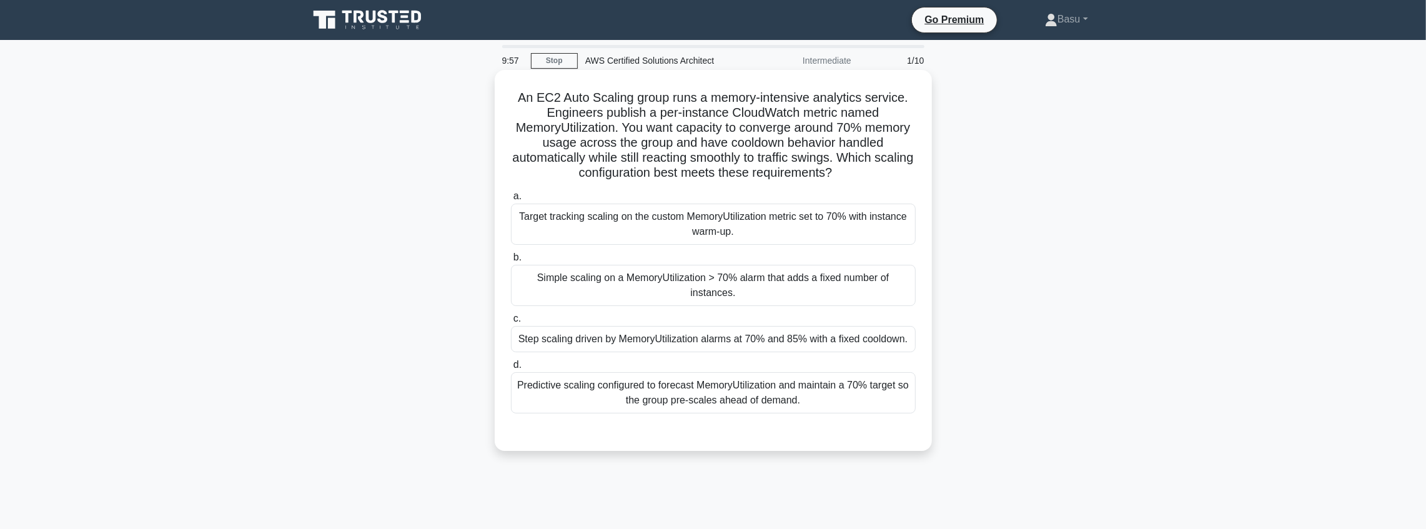
drag, startPoint x: 859, startPoint y: 177, endPoint x: 514, endPoint y: 104, distance: 352.6
click at [514, 104] on h5 "An EC2 Auto Scaling group runs a memory‑intensive analytics service. Engineers …" at bounding box center [713, 135] width 407 height 91
copy h5 "An EC2 Auto Scaling group runs a memory‑intensive analytics service. Engineers …"
click at [701, 340] on div "Step scaling driven by MemoryUtilization alarms at 70% and 85% with a fixed coo…" at bounding box center [713, 339] width 405 height 26
click at [511, 323] on input "c. Step scaling driven by MemoryUtilization alarms at 70% and 85% with a fixed …" at bounding box center [511, 319] width 0 height 8
